Goal: Information Seeking & Learning: Find specific fact

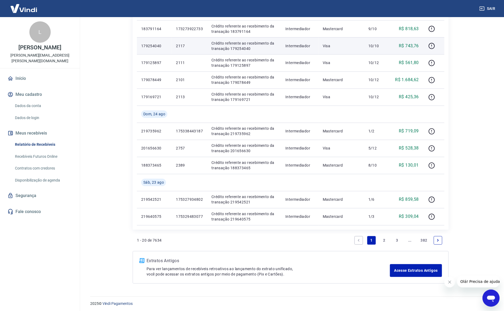
scroll to position [279, 0]
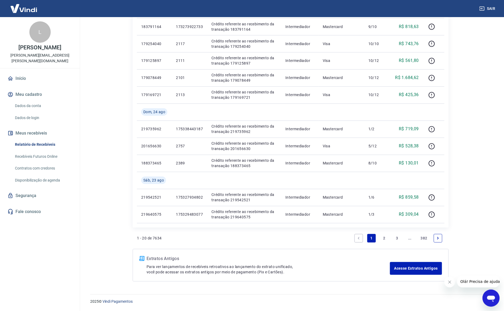
click at [383, 236] on link "2" at bounding box center [384, 238] width 9 height 9
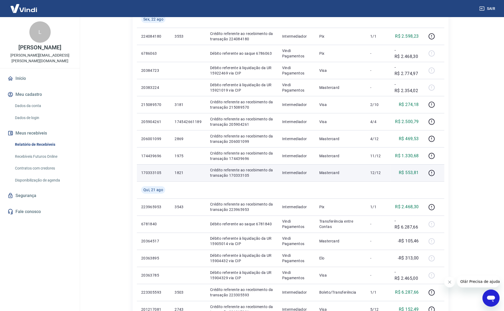
scroll to position [133, 0]
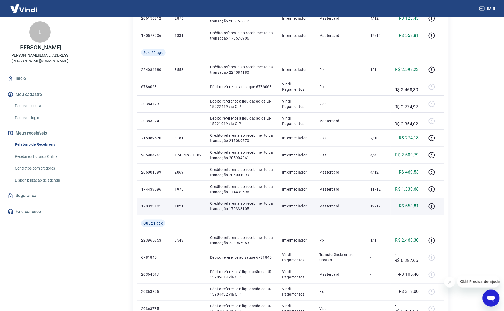
click at [182, 208] on p "1821" at bounding box center [188, 206] width 27 height 5
click at [181, 206] on p "1821" at bounding box center [188, 206] width 27 height 5
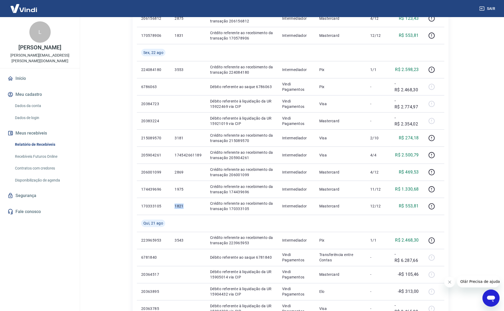
copy p "1821"
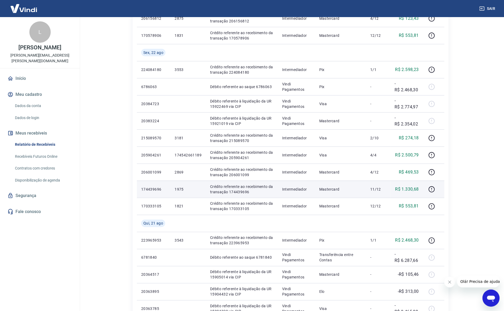
click at [180, 189] on p "1975" at bounding box center [188, 189] width 27 height 5
click at [180, 190] on p "1975" at bounding box center [188, 189] width 27 height 5
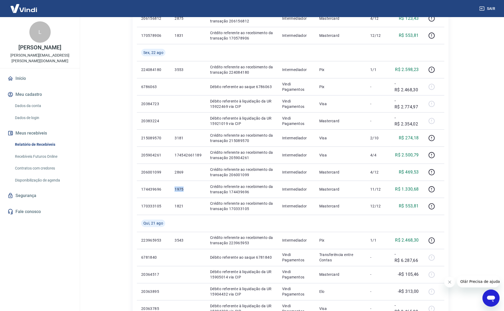
copy p "1975"
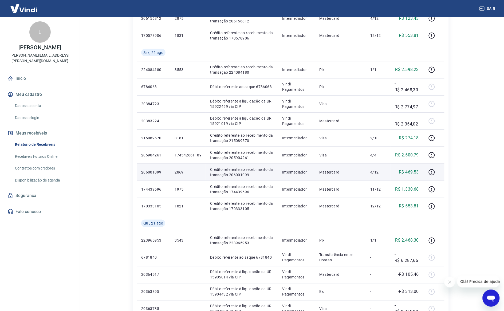
click at [180, 172] on p "2869" at bounding box center [188, 172] width 27 height 5
copy p "2869"
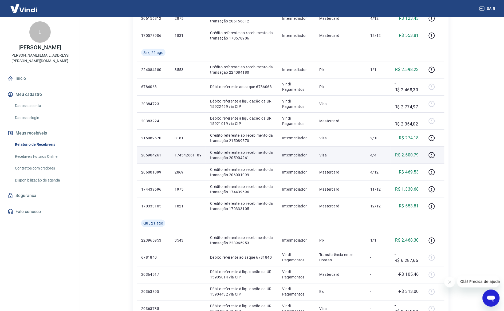
click at [181, 155] on p "174542661189" at bounding box center [188, 154] width 27 height 5
click at [181, 154] on p "174542661189" at bounding box center [188, 154] width 27 height 5
copy p "174542661189"
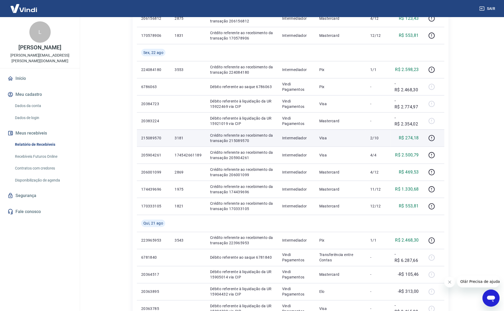
click at [178, 137] on p "3181" at bounding box center [188, 137] width 27 height 5
copy p "3181"
